Goal: Task Accomplishment & Management: Use online tool/utility

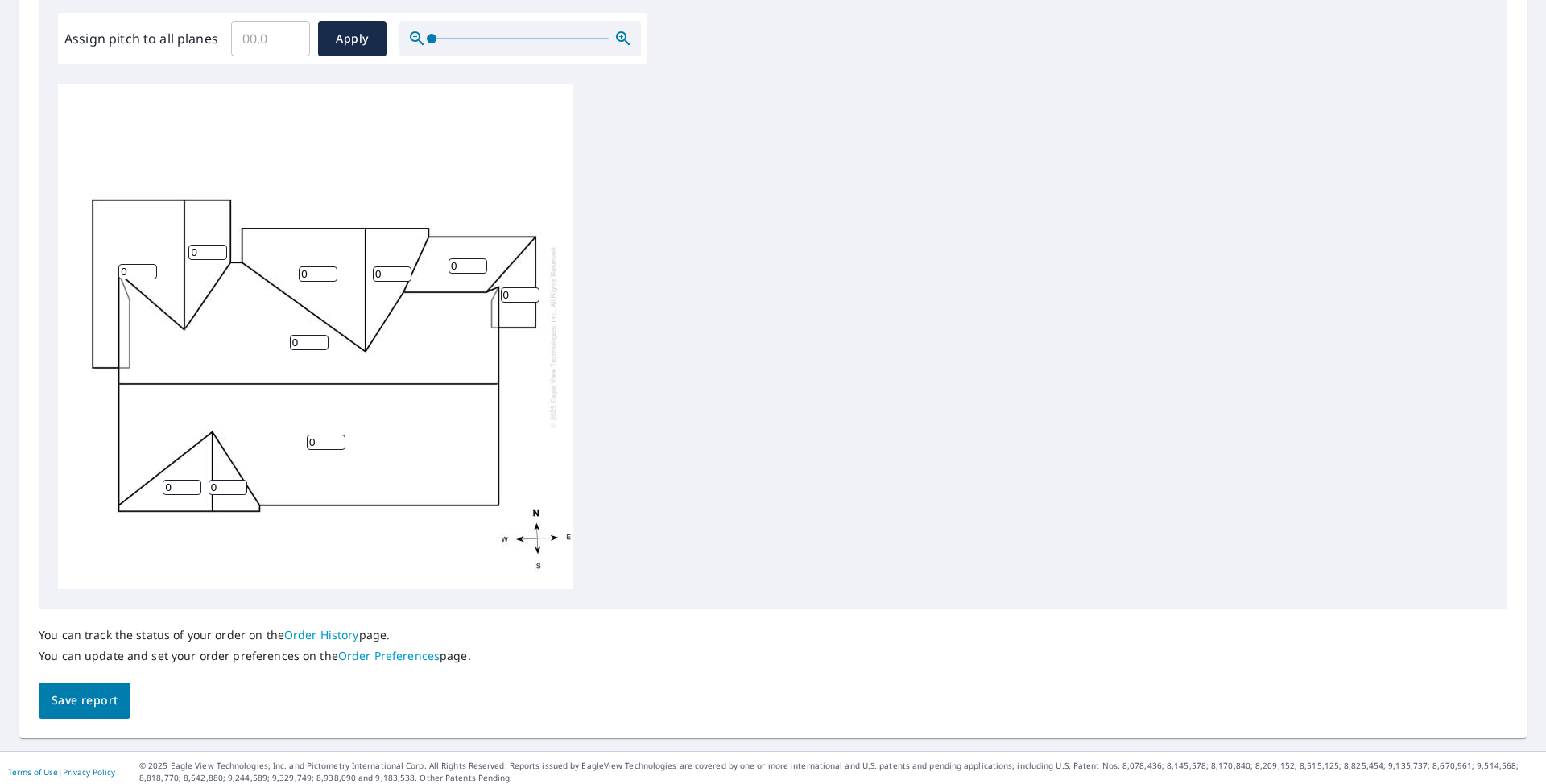
scroll to position [483, 0]
click at [147, 268] on input "1" at bounding box center [138, 271] width 38 height 15
drag, startPoint x: 140, startPoint y: 269, endPoint x: 106, endPoint y: 270, distance: 34.0
click at [107, 270] on div "0 0 1 0 0 0 0 0 0 0" at bounding box center [316, 336] width 516 height 506
type input "8"
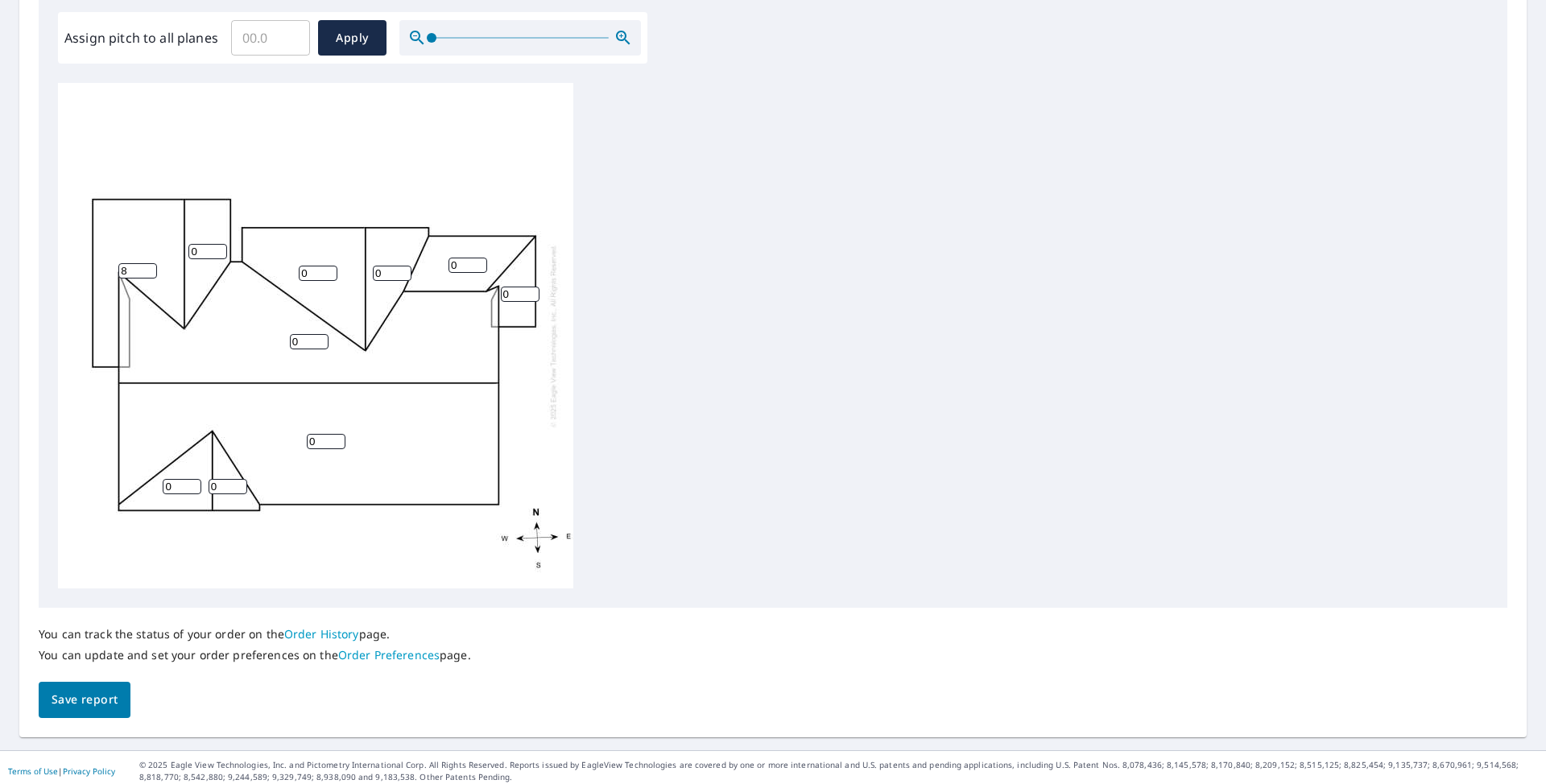
drag, startPoint x: 201, startPoint y: 244, endPoint x: 186, endPoint y: 246, distance: 15.1
click at [186, 246] on div "0 0 8 0 0 0 0 0 0 0" at bounding box center [316, 336] width 516 height 506
type input "8"
drag, startPoint x: 317, startPoint y: 274, endPoint x: 299, endPoint y: 275, distance: 18.0
click at [299, 275] on input "0" at bounding box center [318, 273] width 38 height 15
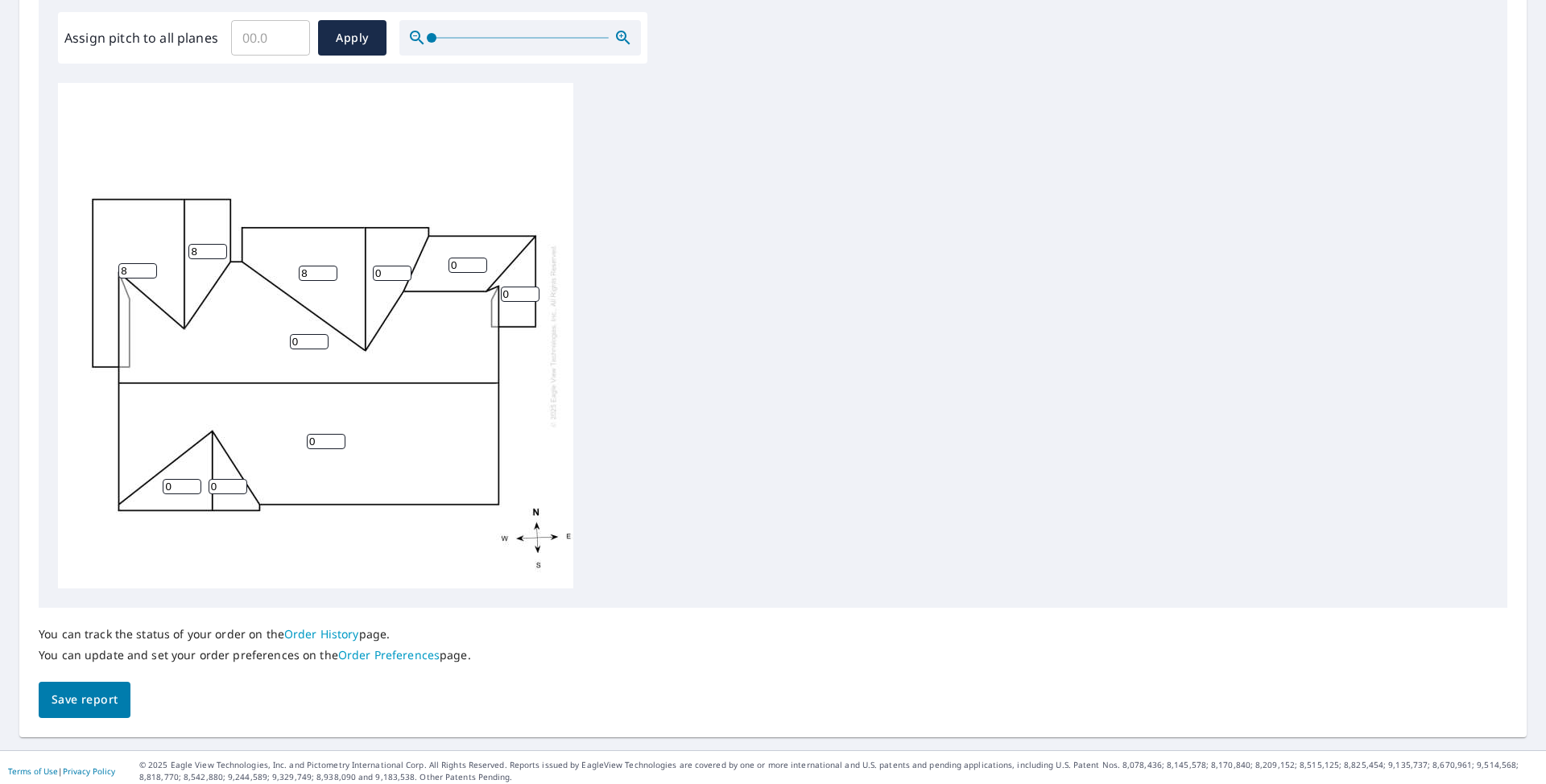
type input "8"
drag, startPoint x: 392, startPoint y: 274, endPoint x: 368, endPoint y: 280, distance: 24.7
click at [373, 275] on input "0" at bounding box center [393, 273] width 38 height 15
type input "8"
click at [309, 341] on input "0" at bounding box center [309, 341] width 38 height 15
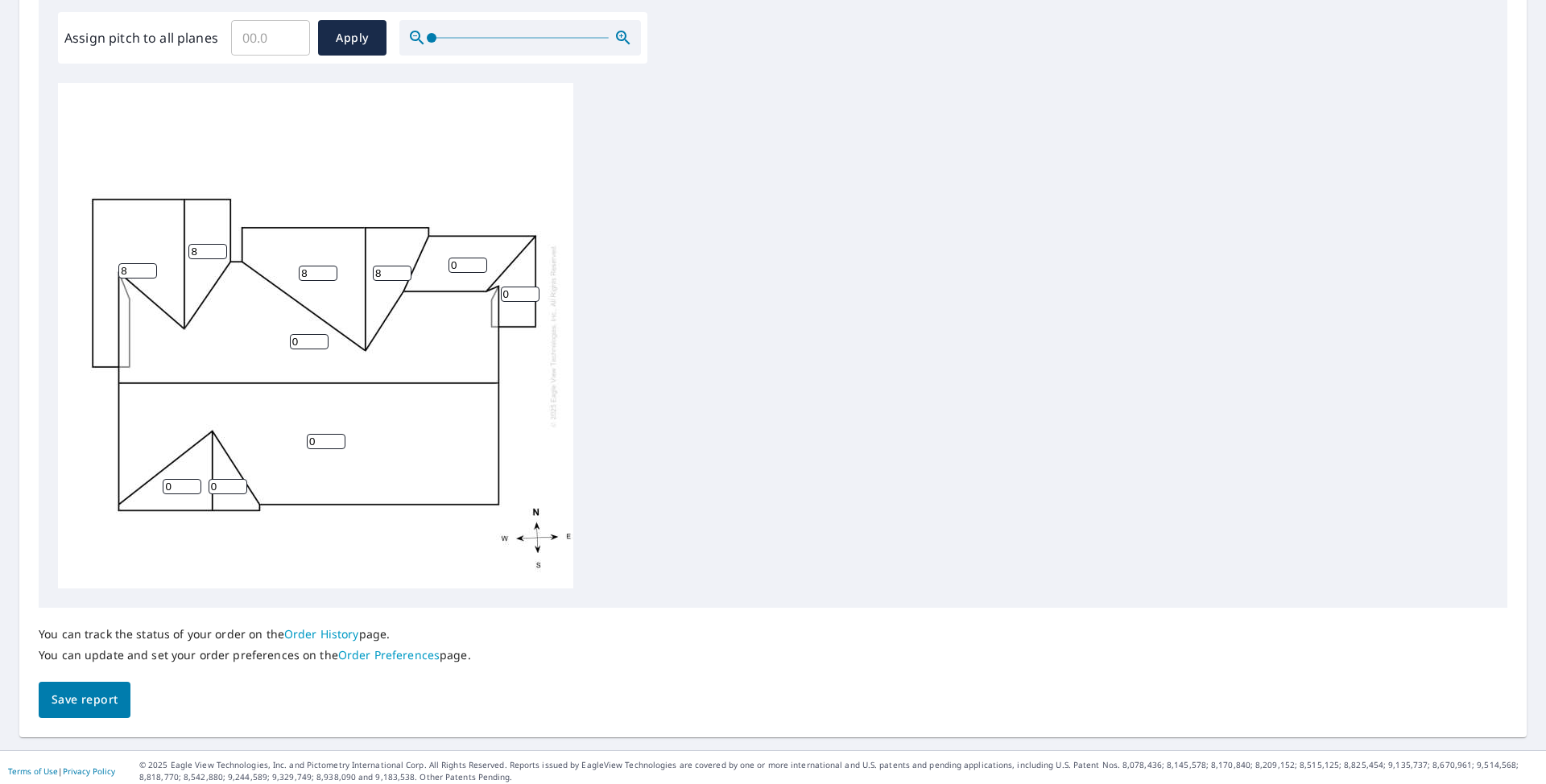
drag, startPoint x: 309, startPoint y: 341, endPoint x: 274, endPoint y: 346, distance: 35.4
click at [274, 346] on div "0 0 8 8 0 8 8 0 0 0" at bounding box center [316, 336] width 516 height 506
type input "9"
drag, startPoint x: 321, startPoint y: 440, endPoint x: 290, endPoint y: 443, distance: 31.1
click at [290, 443] on div "0 9 8 8 0 8 8 0 0 0" at bounding box center [316, 336] width 516 height 506
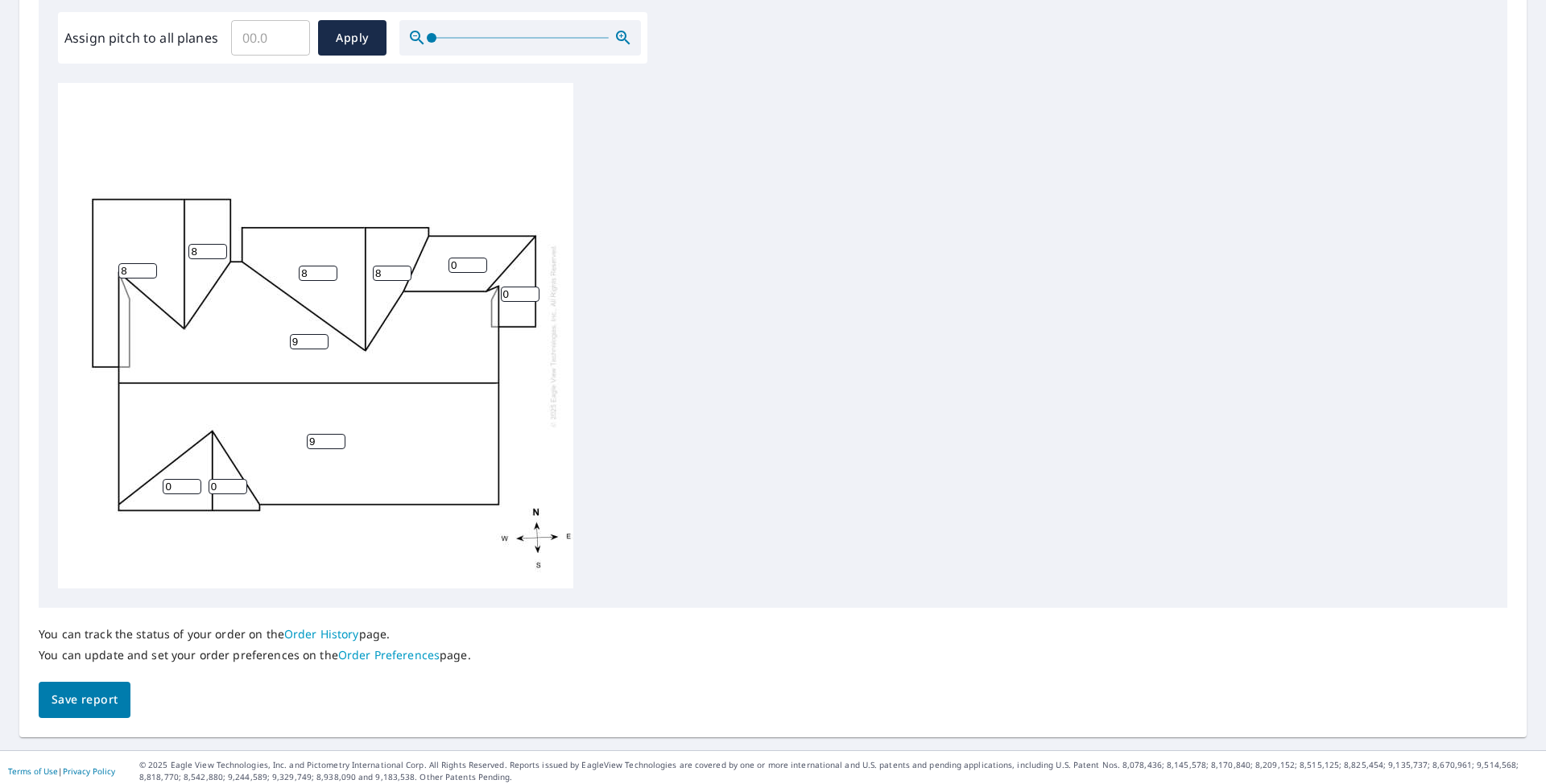
type input "9"
drag, startPoint x: 189, startPoint y: 486, endPoint x: 162, endPoint y: 488, distance: 27.1
click at [163, 488] on input "0" at bounding box center [182, 487] width 38 height 15
click at [165, 488] on input "0" at bounding box center [182, 487] width 38 height 15
drag, startPoint x: 175, startPoint y: 485, endPoint x: 146, endPoint y: 485, distance: 29.0
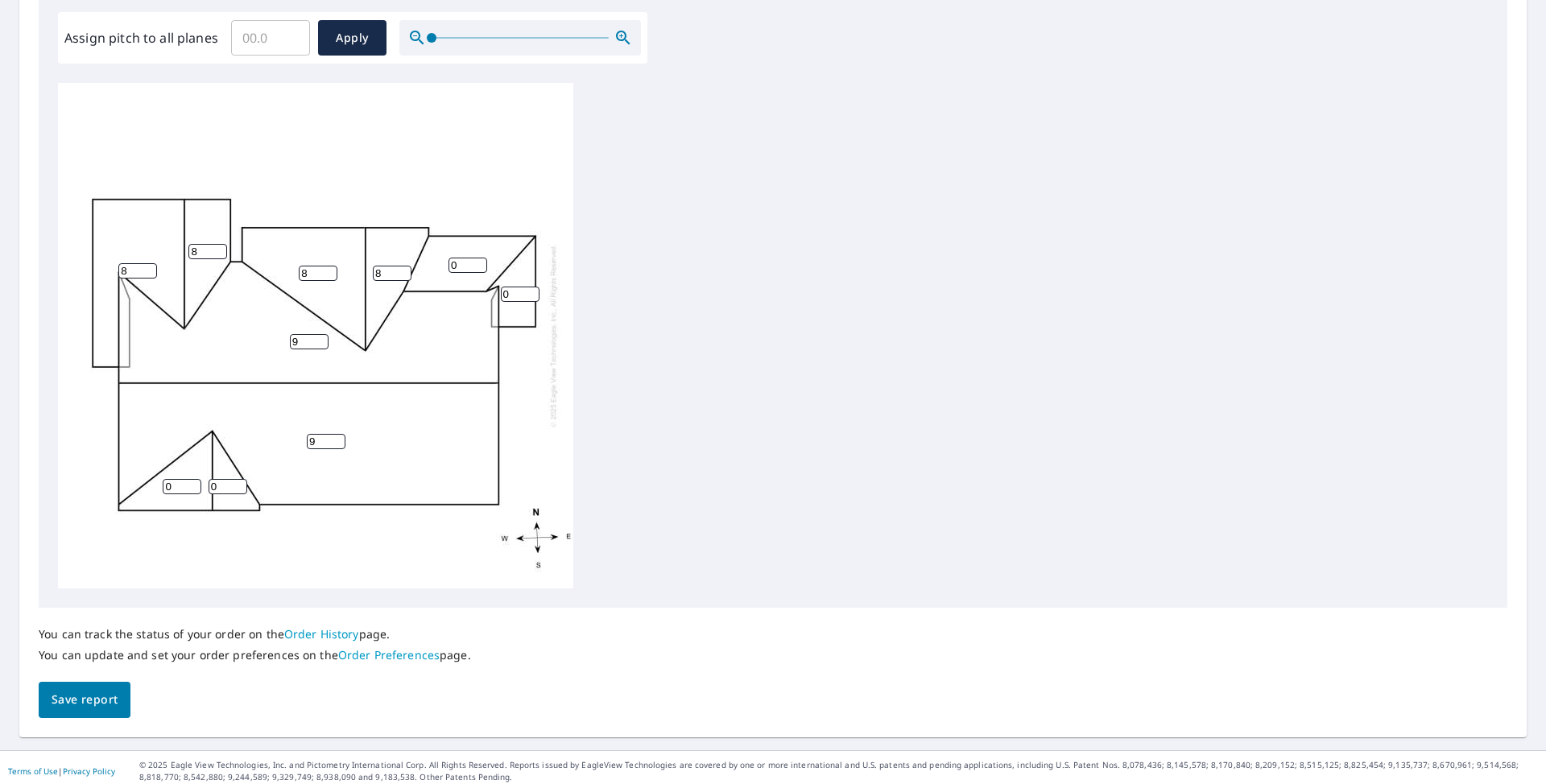
click at [146, 485] on div "9 9 8 8 0 8 8 0 0 0" at bounding box center [316, 336] width 516 height 506
type input "8"
click at [221, 488] on input "0" at bounding box center [228, 487] width 38 height 15
drag, startPoint x: 221, startPoint y: 488, endPoint x: 207, endPoint y: 489, distance: 14.0
click at [207, 489] on div "9 9 8 8 0 8 8 8 0 0" at bounding box center [316, 336] width 516 height 506
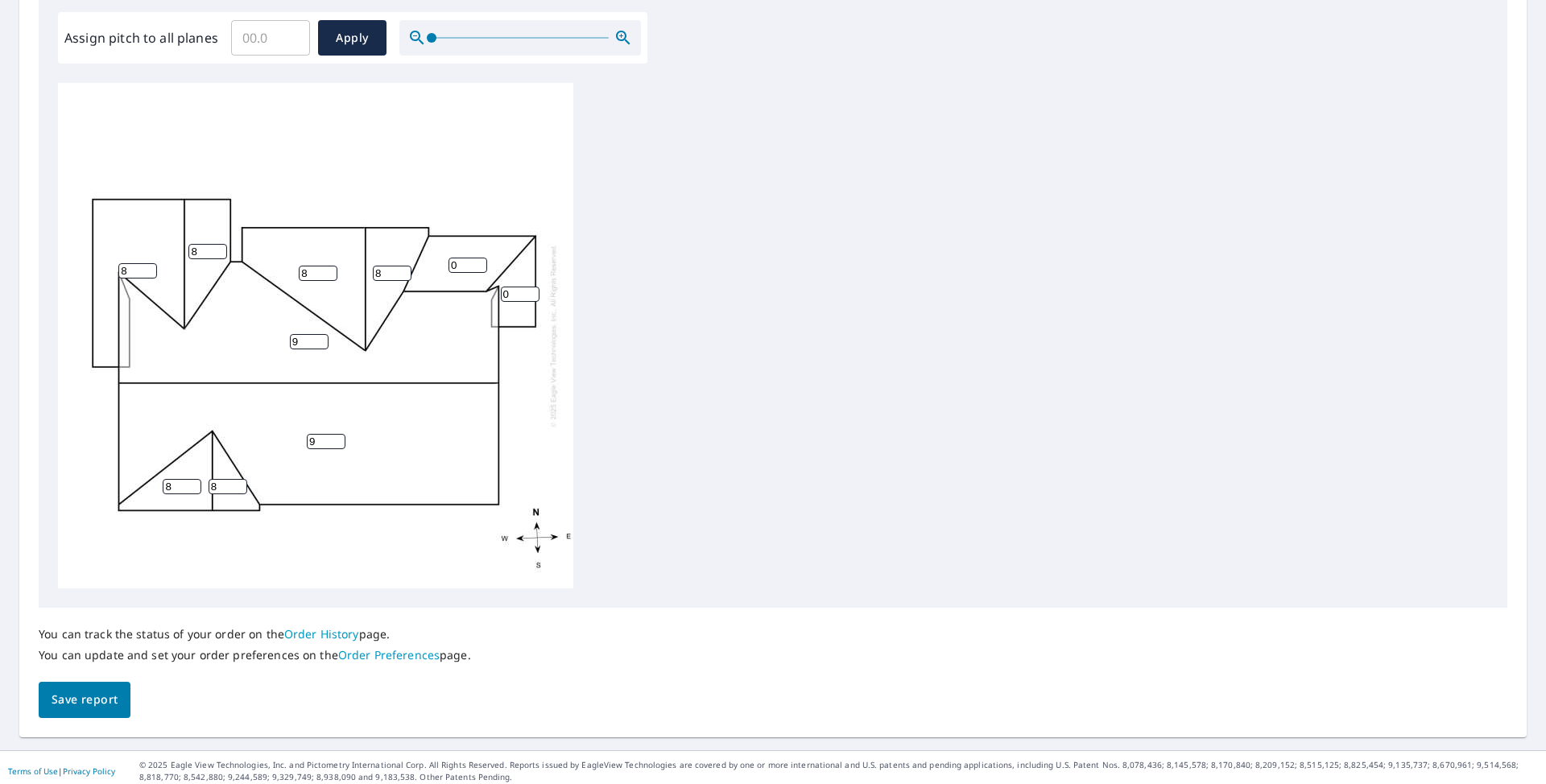
type input "8"
click at [513, 295] on input "0" at bounding box center [520, 294] width 38 height 15
drag, startPoint x: 513, startPoint y: 292, endPoint x: 486, endPoint y: 295, distance: 27.2
click at [486, 295] on div "9 9 8 8 0 8 8 8 0 8" at bounding box center [316, 336] width 516 height 506
type input "4"
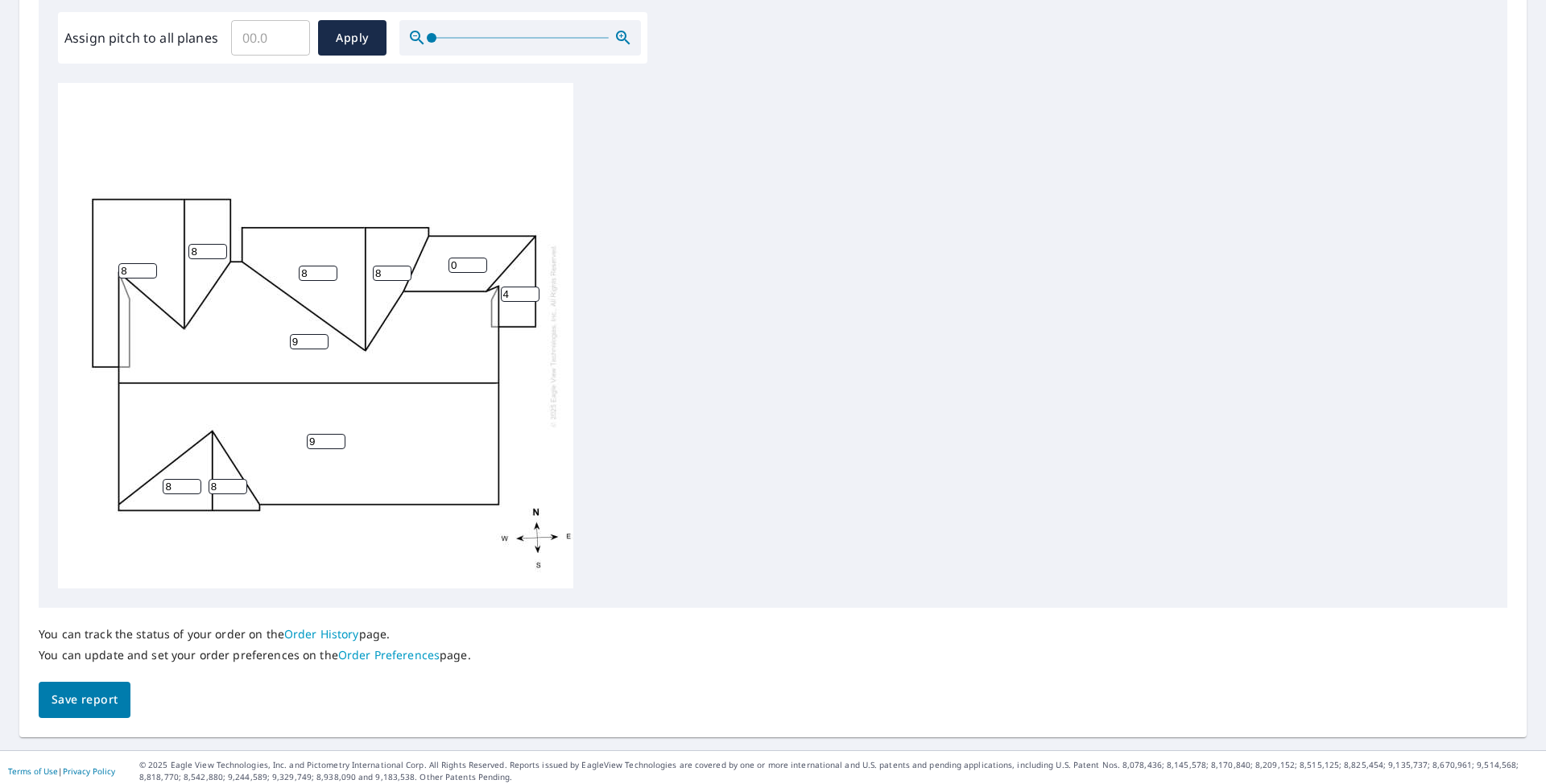
drag, startPoint x: 459, startPoint y: 266, endPoint x: 440, endPoint y: 267, distance: 19.0
click at [440, 267] on div "9 9 8 8 0 8 8 8 4 8" at bounding box center [316, 336] width 516 height 506
type input "4"
click at [104, 700] on span "Save report" at bounding box center [85, 699] width 66 height 20
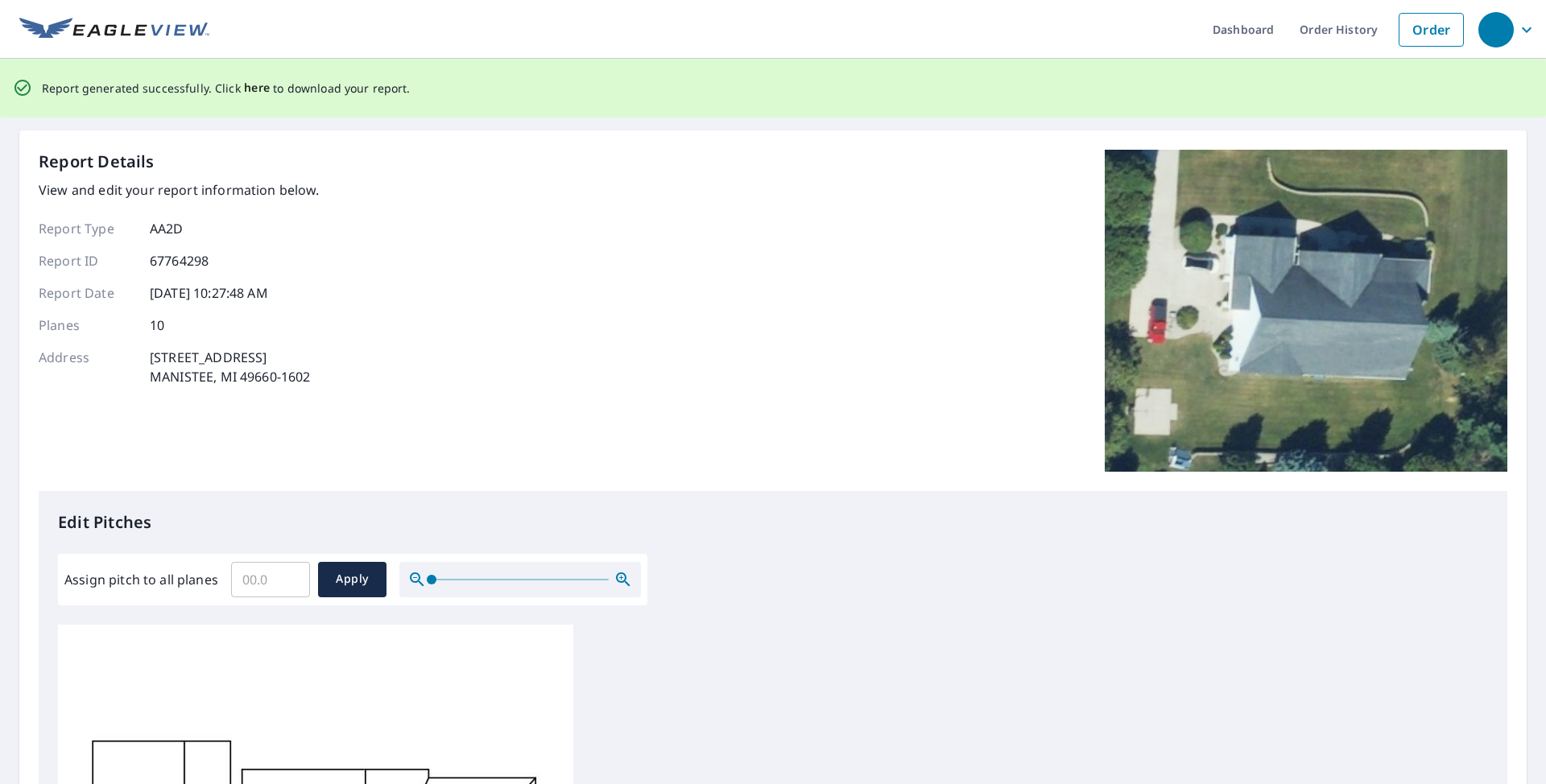
click at [244, 89] on span "here" at bounding box center [258, 88] width 27 height 20
